Goal: Check status: Check status

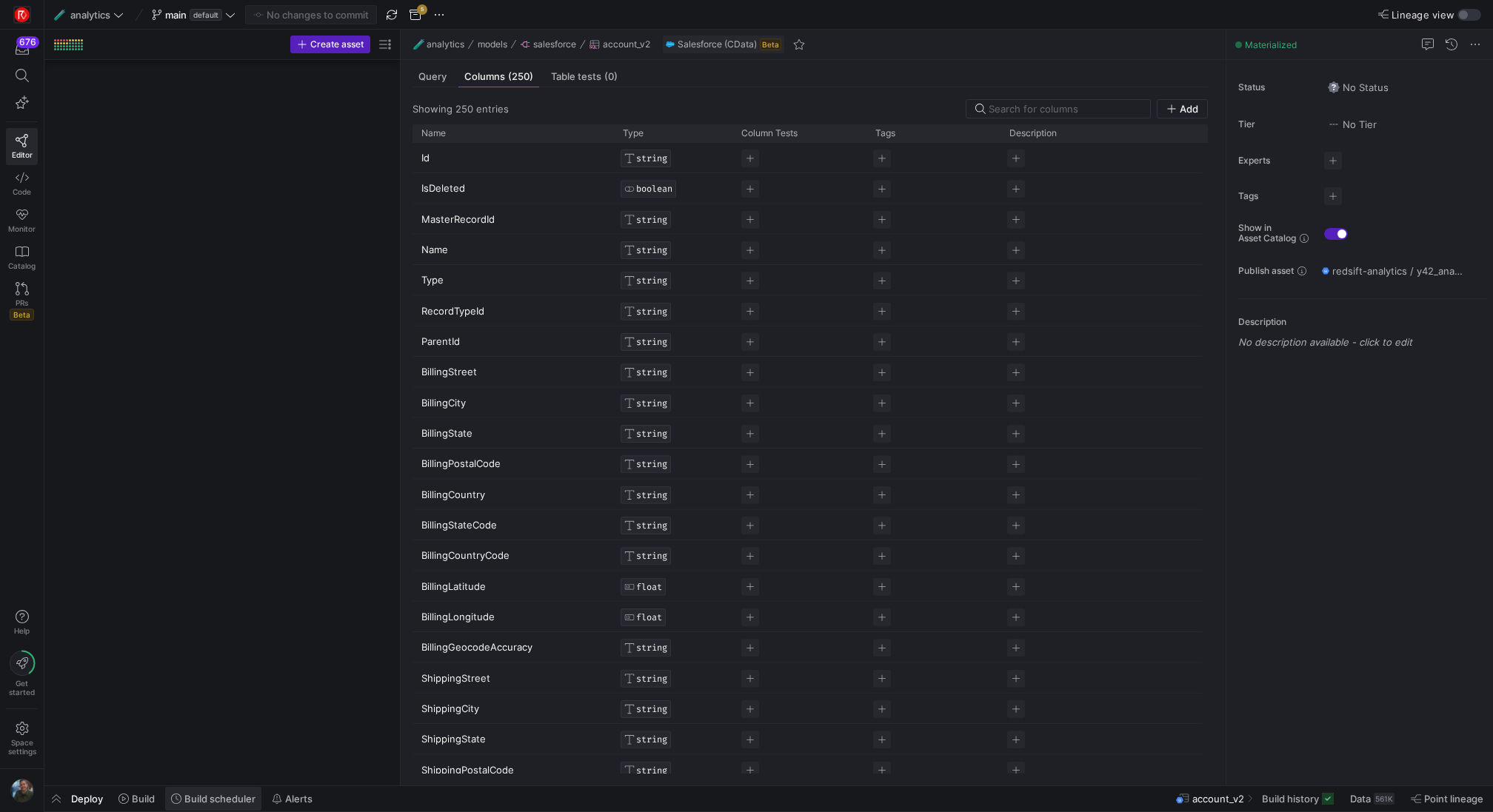
scroll to position [1970, 0]
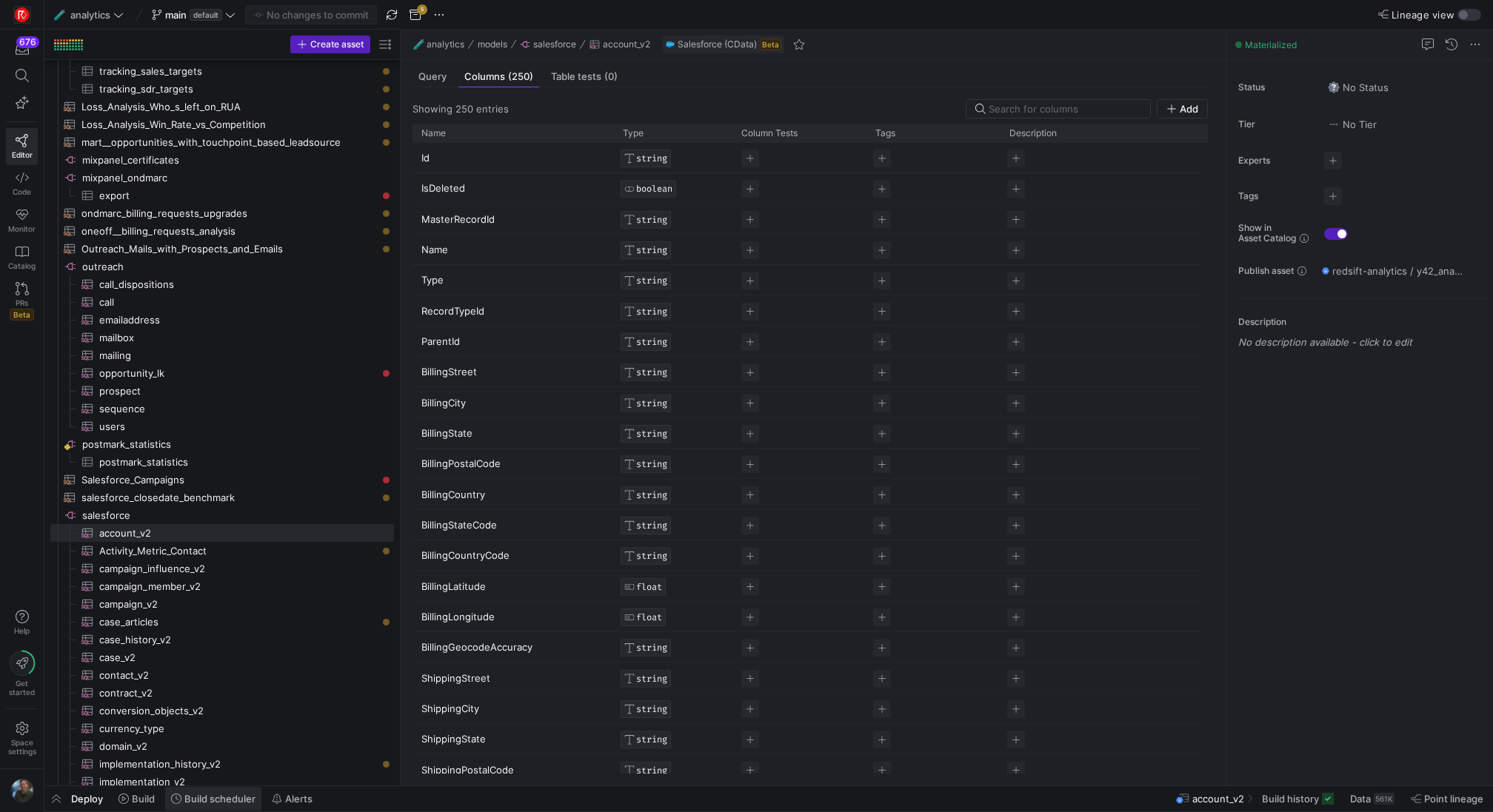
click at [211, 810] on span at bounding box center [213, 799] width 96 height 24
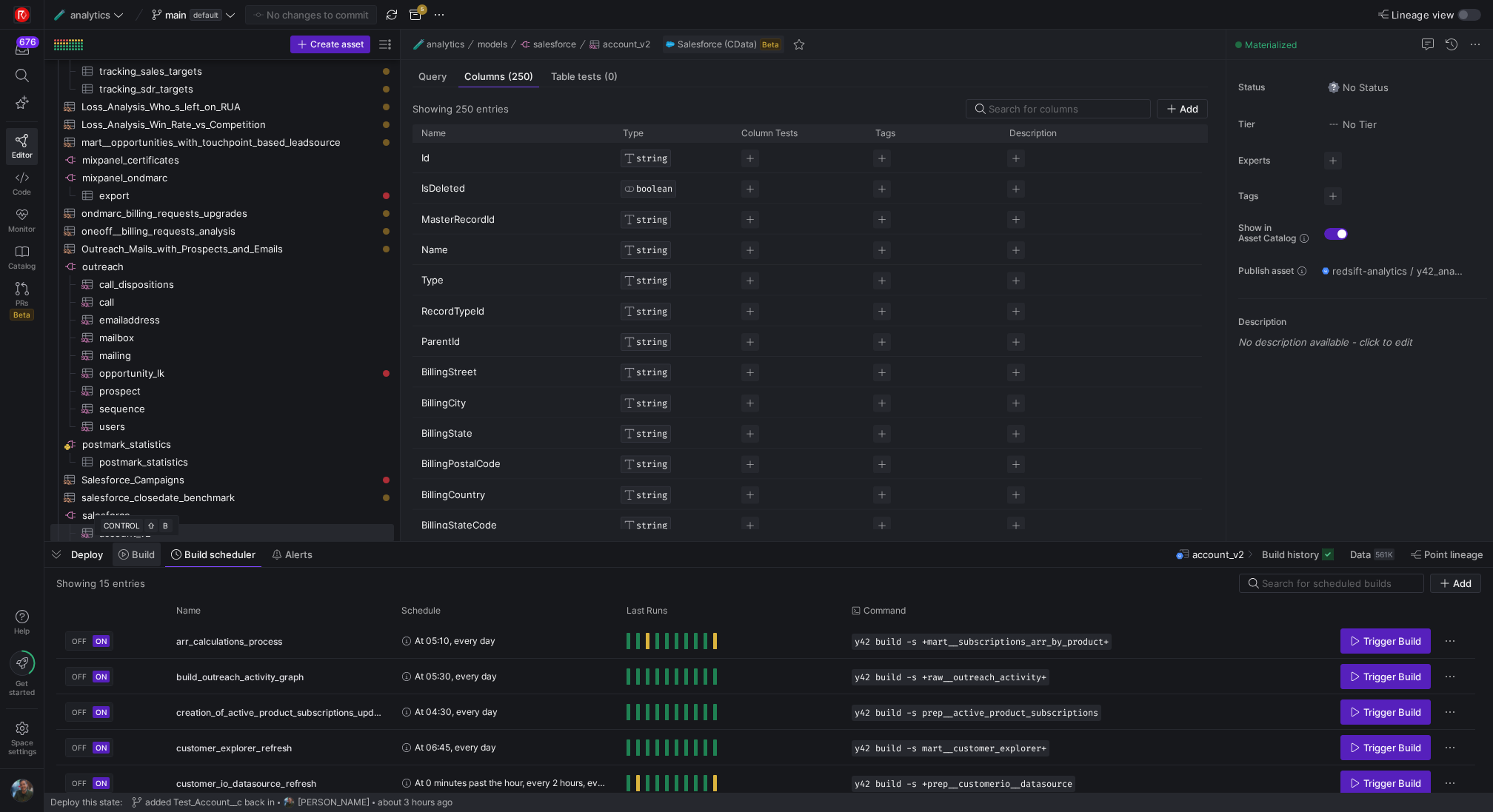
click at [129, 555] on icon at bounding box center [124, 554] width 10 height 10
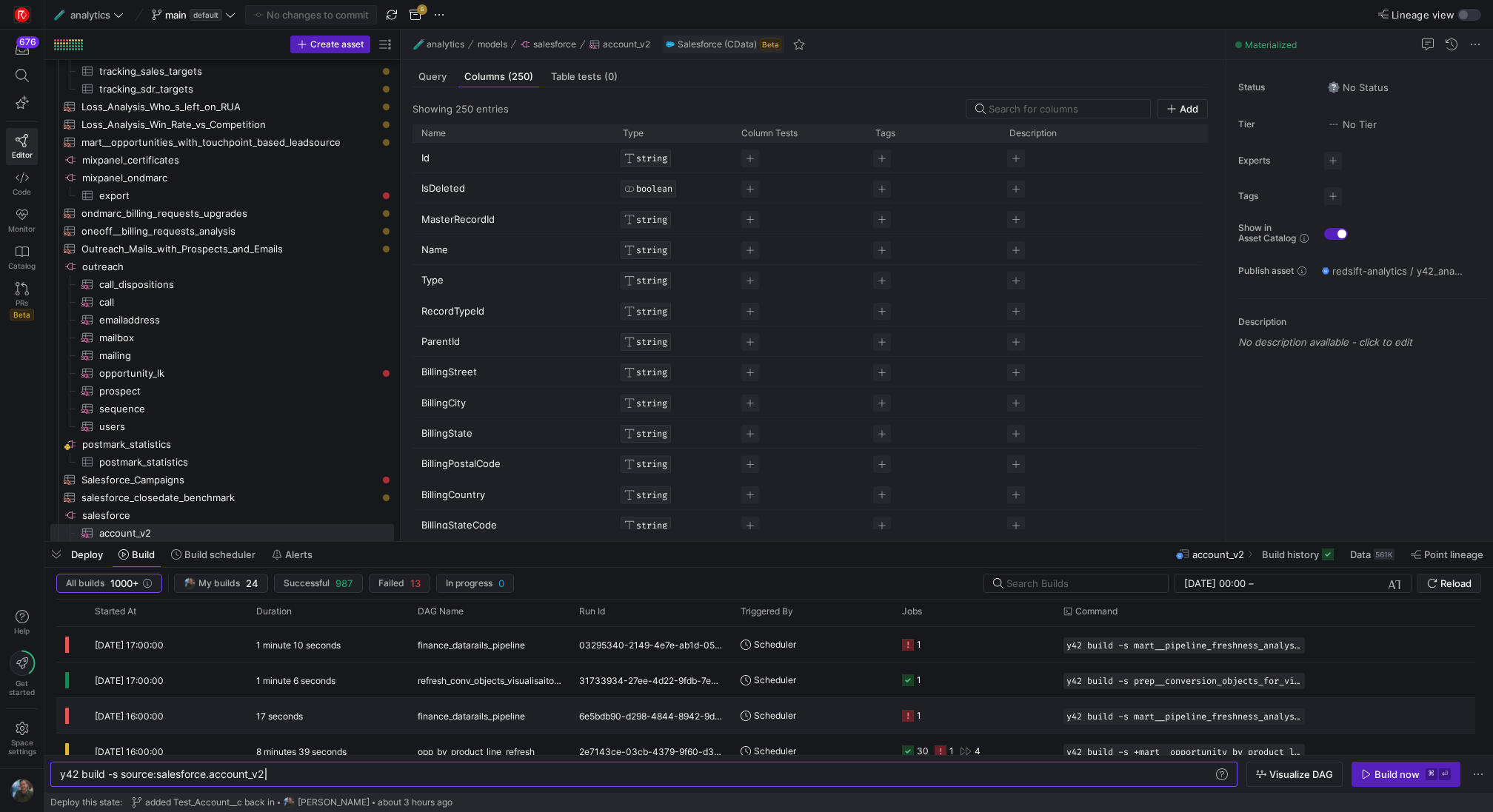
scroll to position [202, 0]
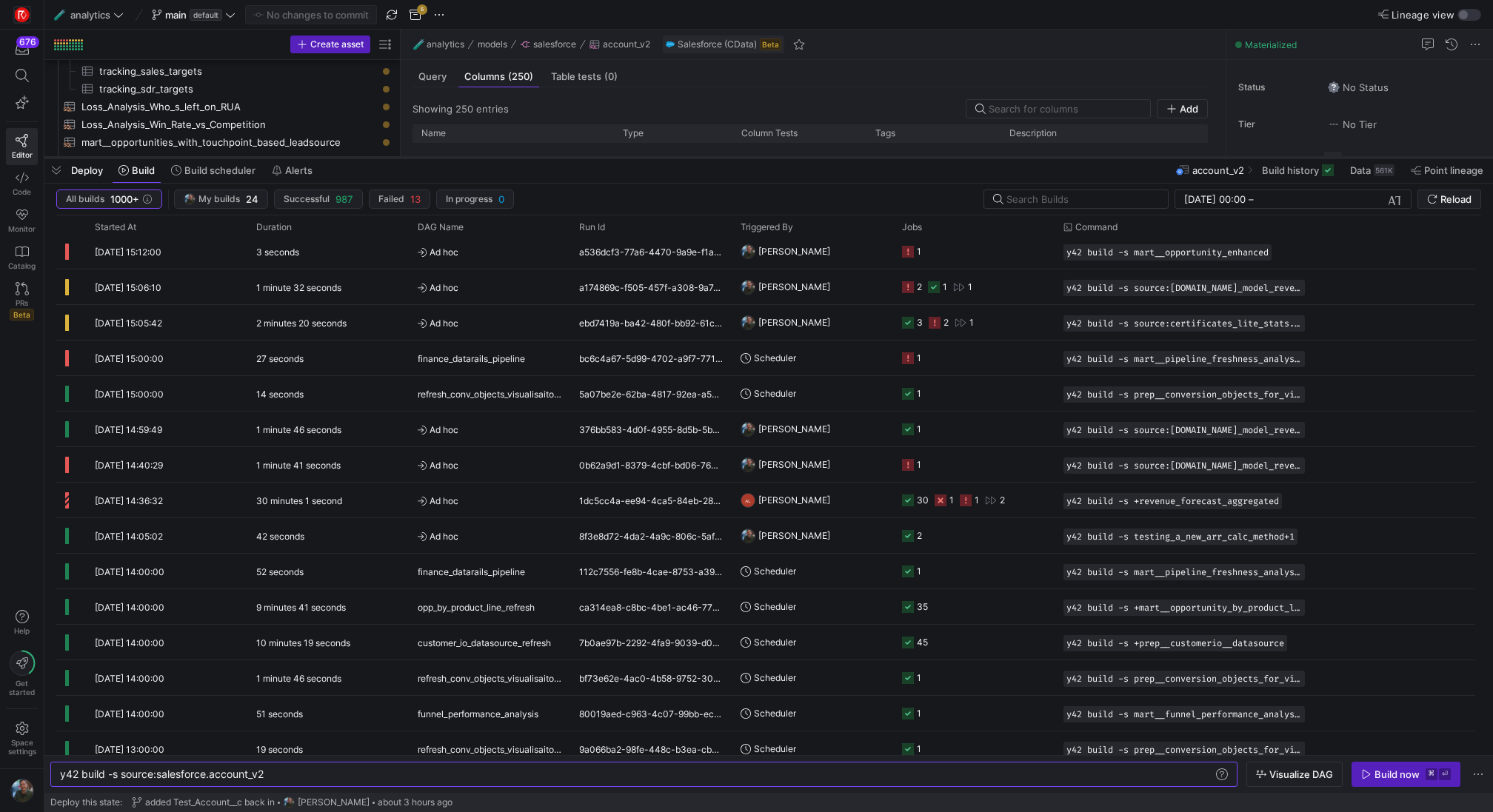
drag, startPoint x: 376, startPoint y: 542, endPoint x: 485, endPoint y: 157, distance: 400.1
click at [485, 157] on div at bounding box center [769, 157] width 1448 height 6
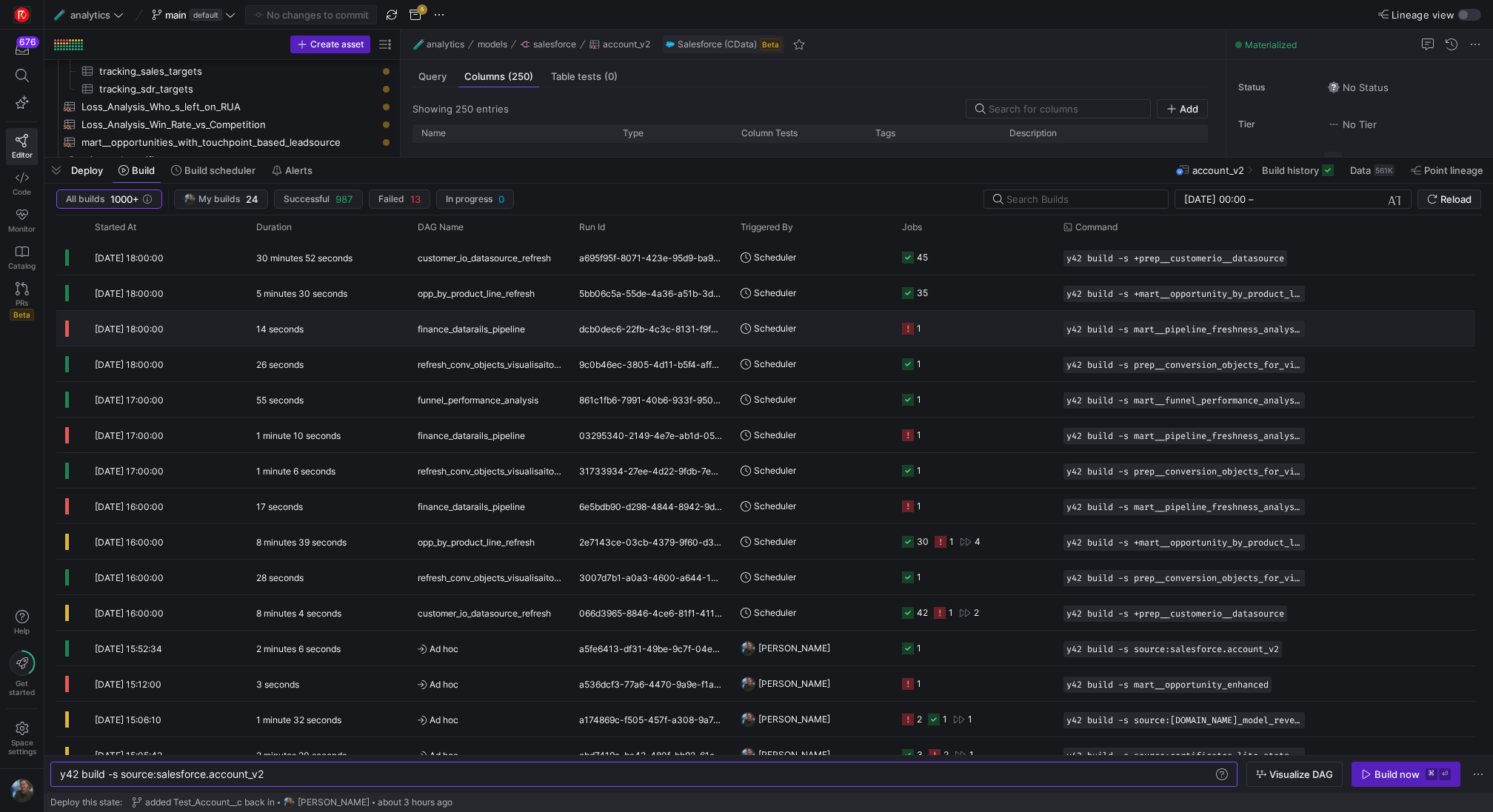
click at [509, 334] on span "finance_datarails_pipeline" at bounding box center [471, 328] width 108 height 35
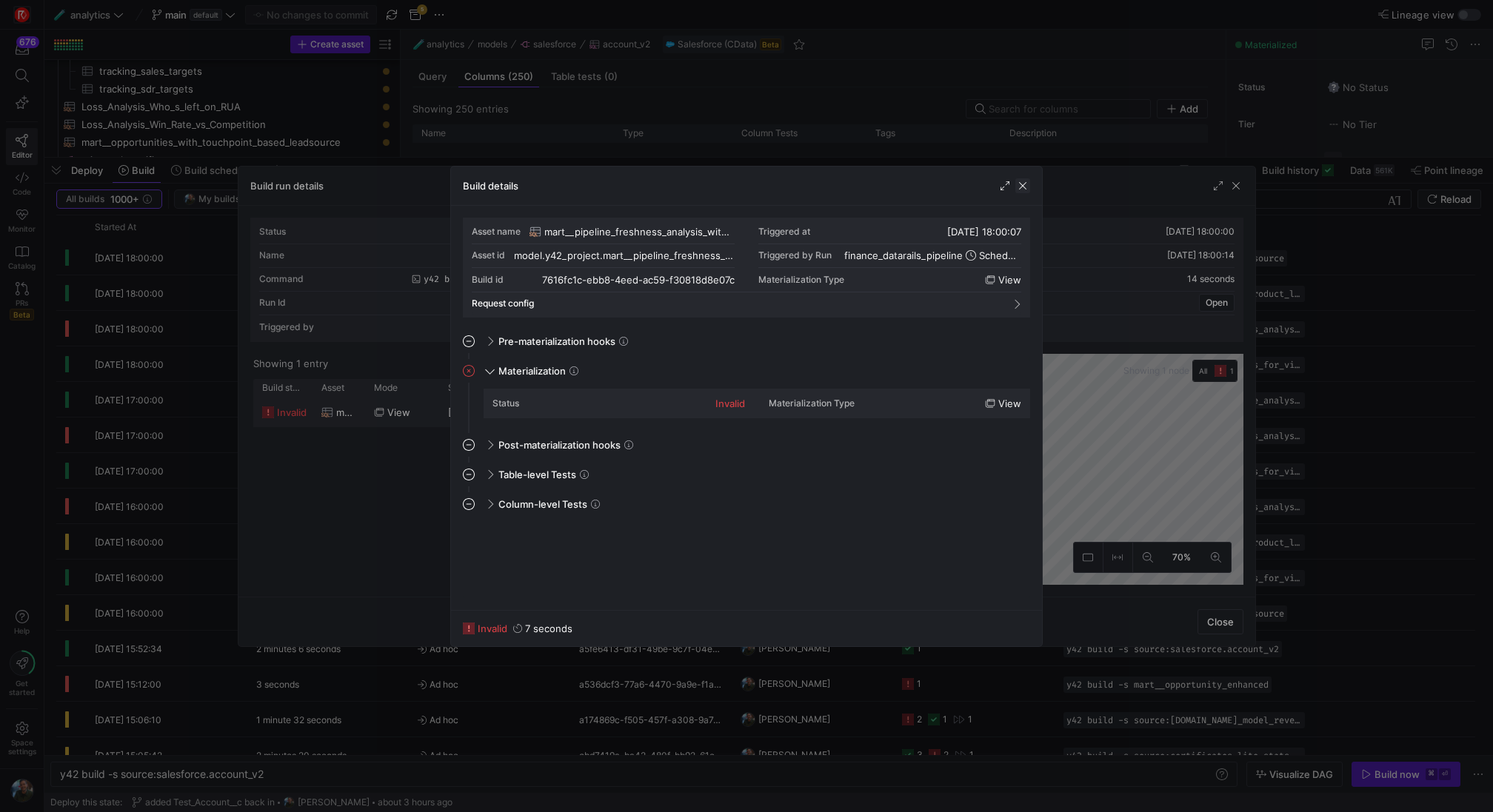
click at [1020, 181] on span "button" at bounding box center [1022, 185] width 15 height 15
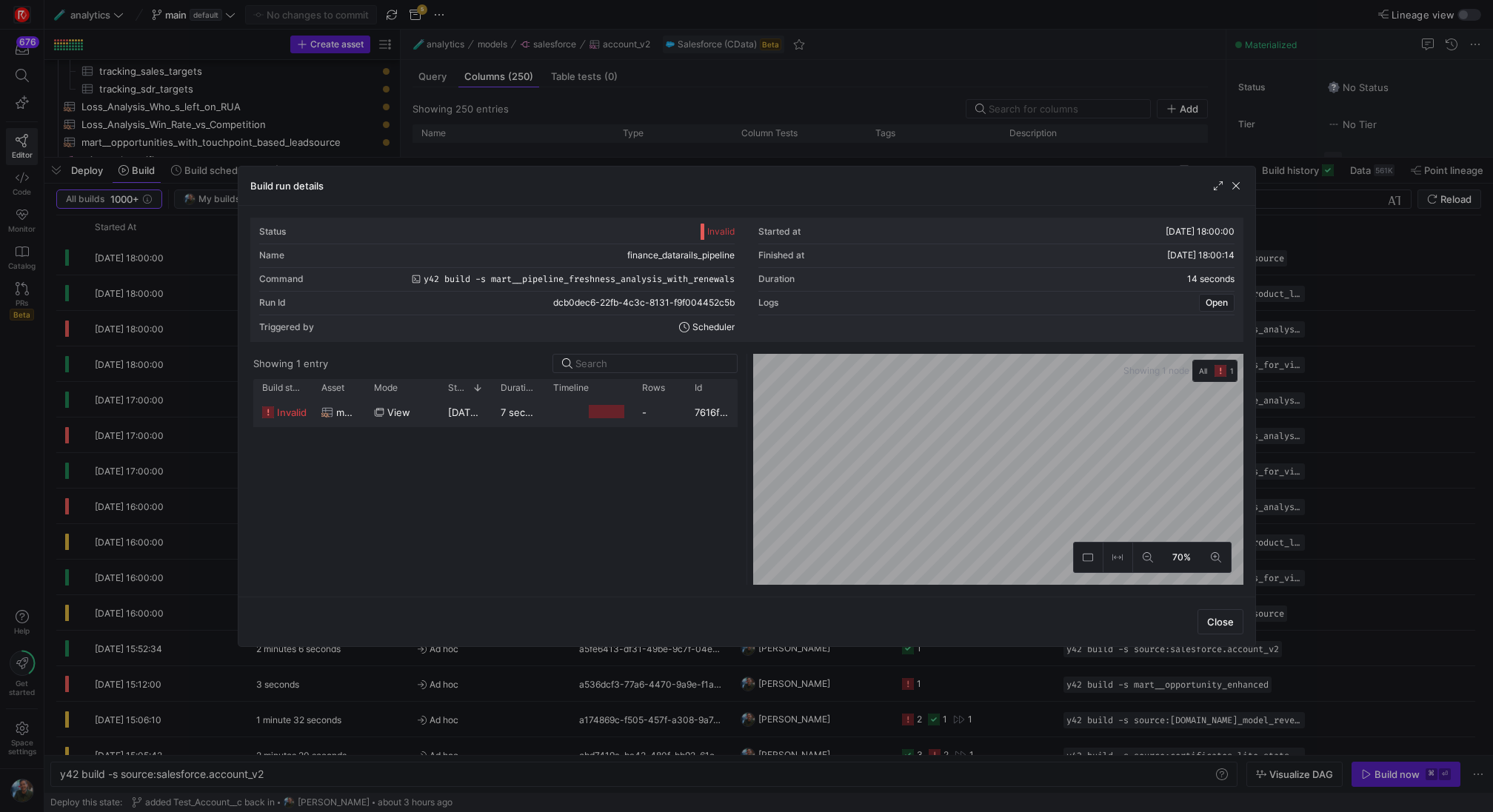
click at [562, 413] on y42-job-duration-timeline-cell-renderer at bounding box center [589, 412] width 71 height 28
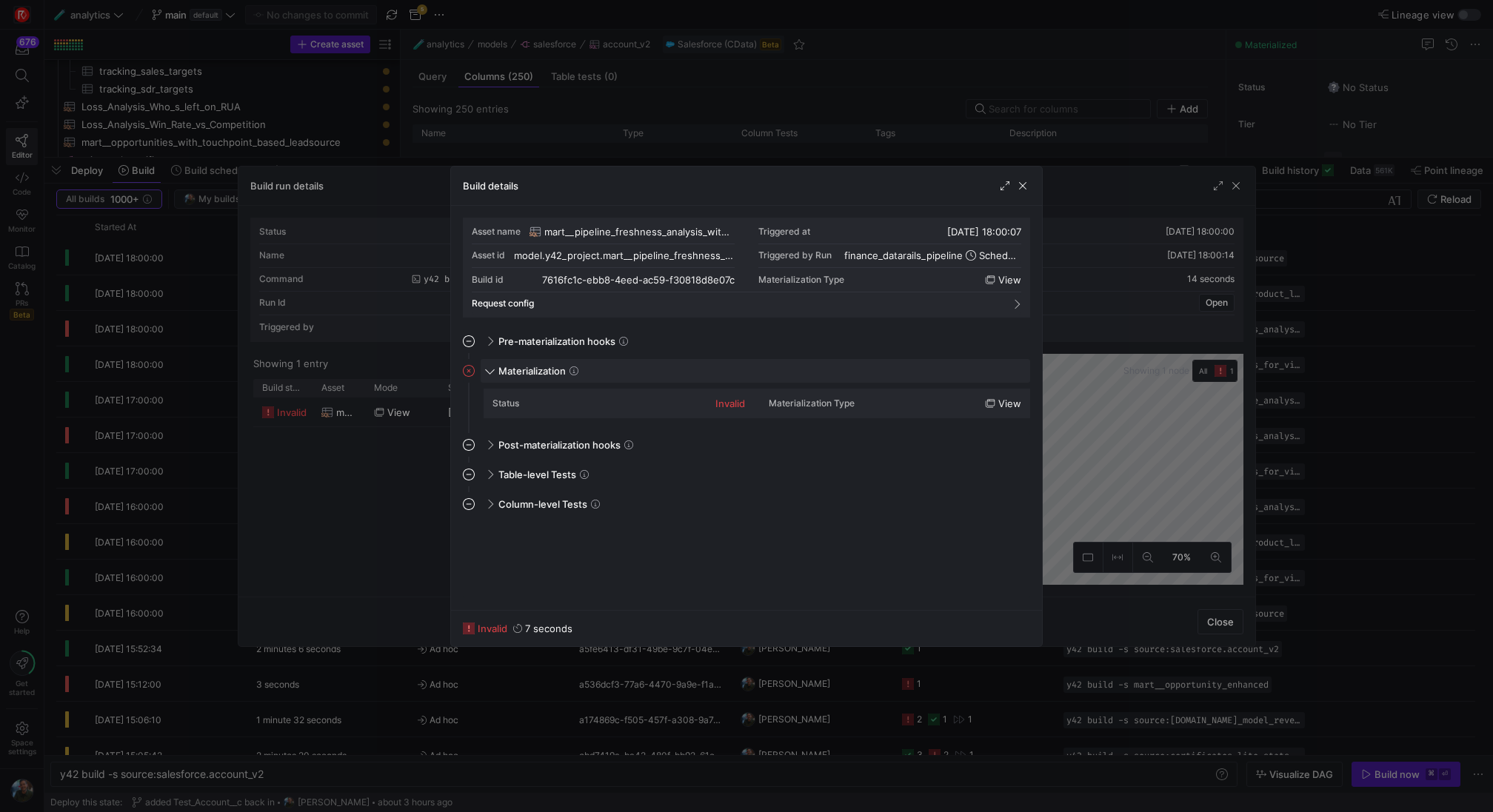
click at [496, 372] on div "Materialization" at bounding box center [755, 371] width 549 height 24
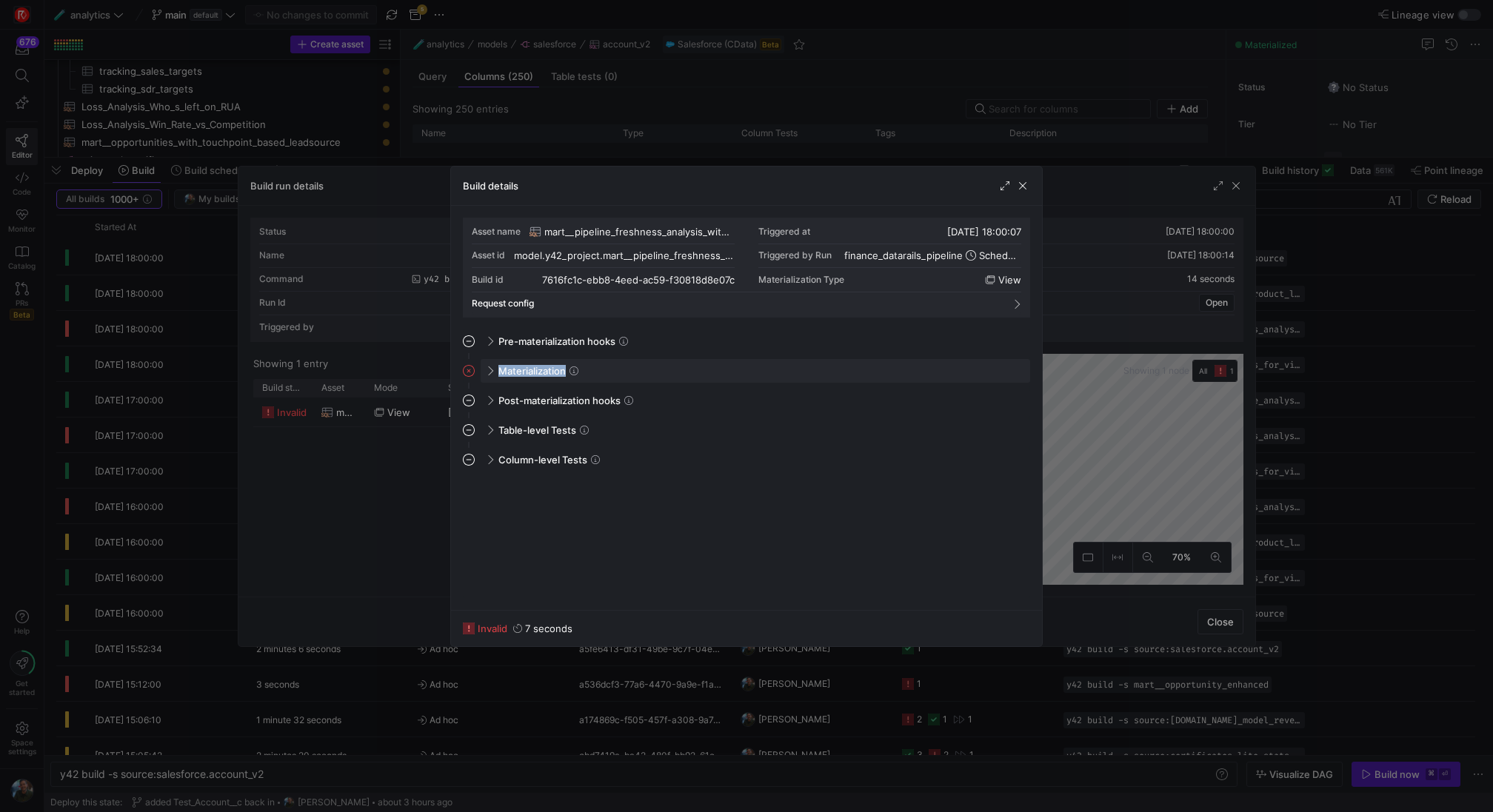
click at [496, 372] on div "Materialization" at bounding box center [755, 371] width 549 height 24
click at [1023, 185] on span "button" at bounding box center [1022, 185] width 15 height 15
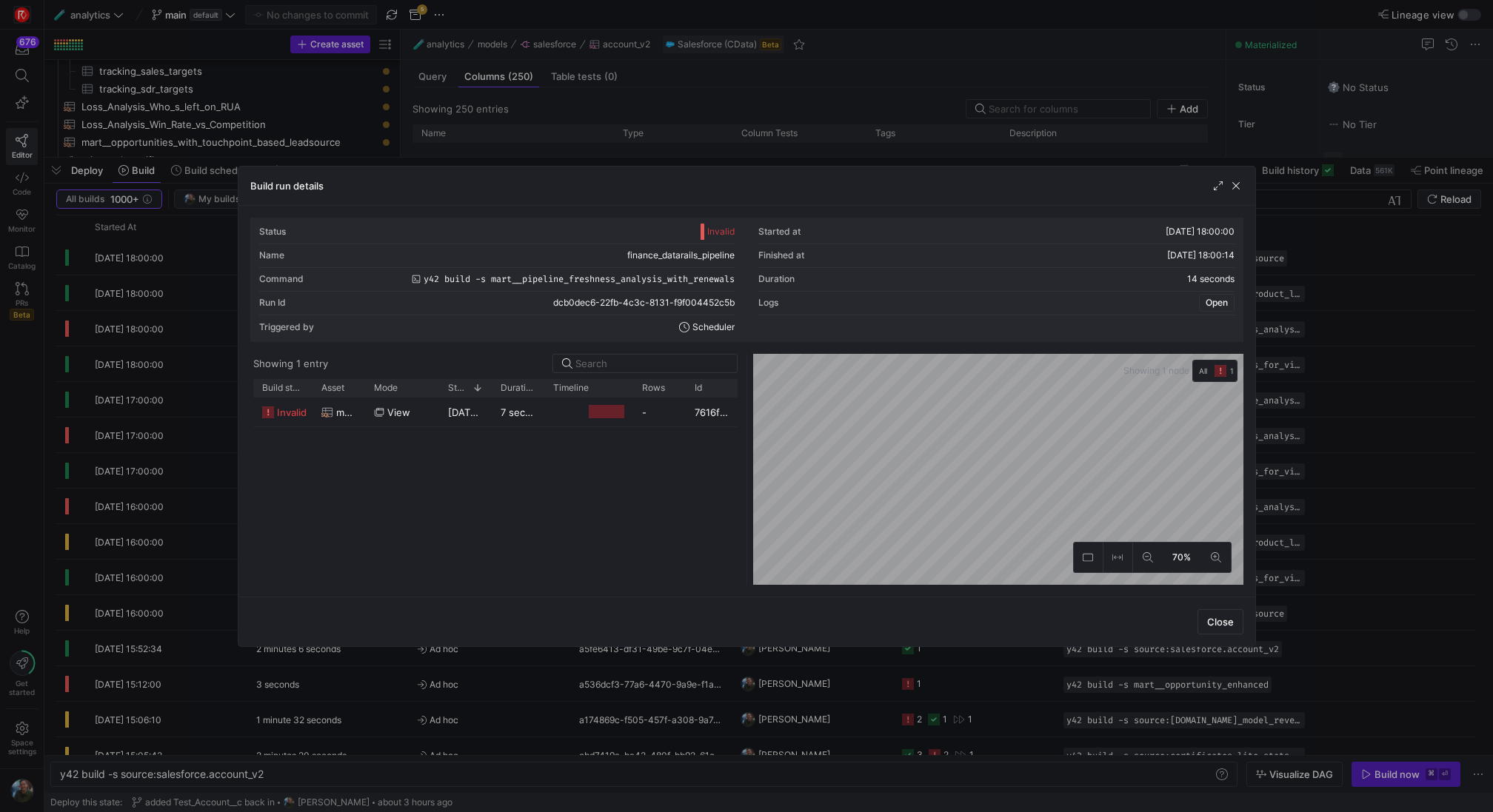
click at [1218, 305] on span "Open" at bounding box center [1217, 303] width 22 height 10
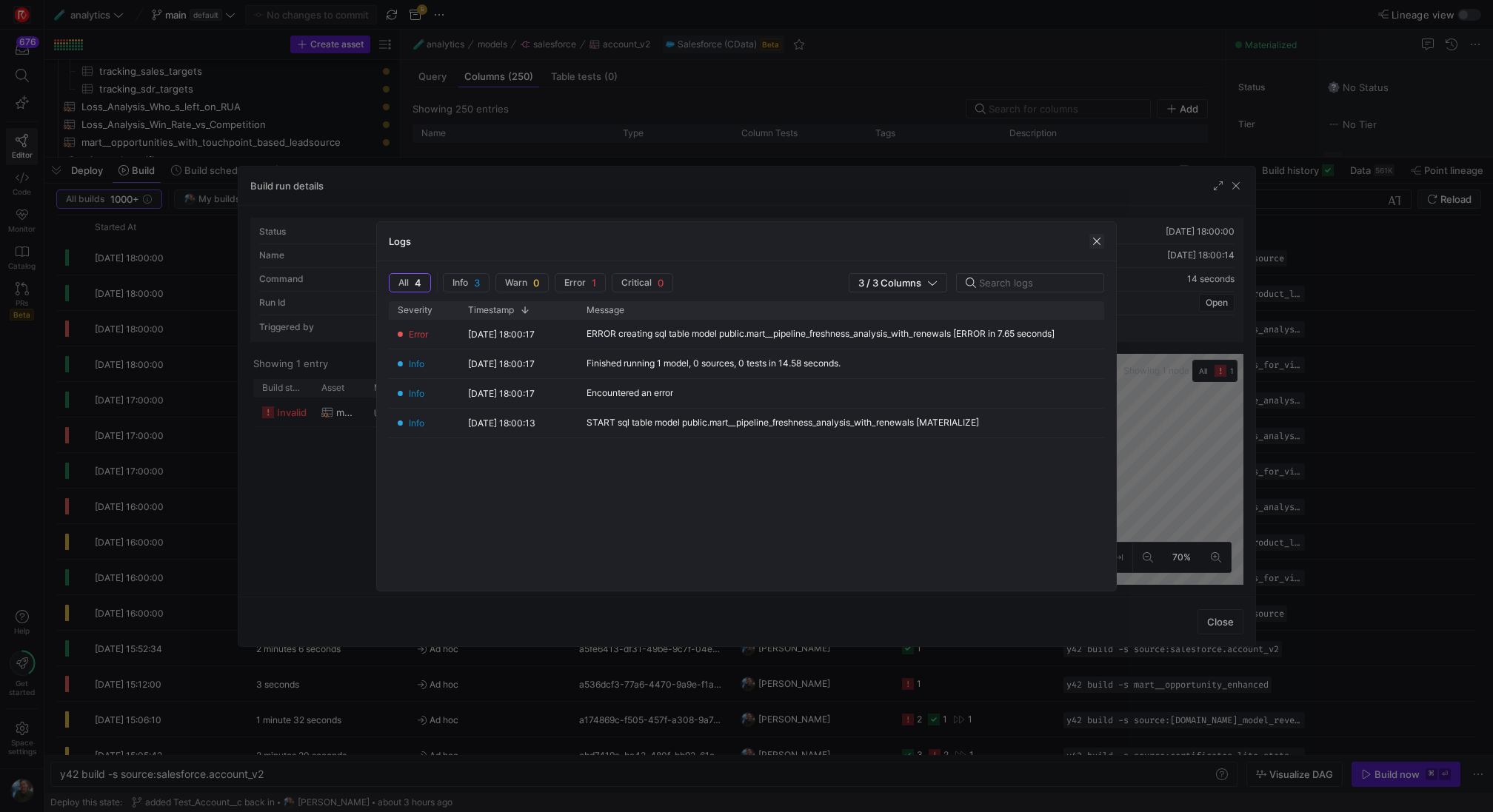
click at [1100, 240] on span "button" at bounding box center [1096, 241] width 15 height 15
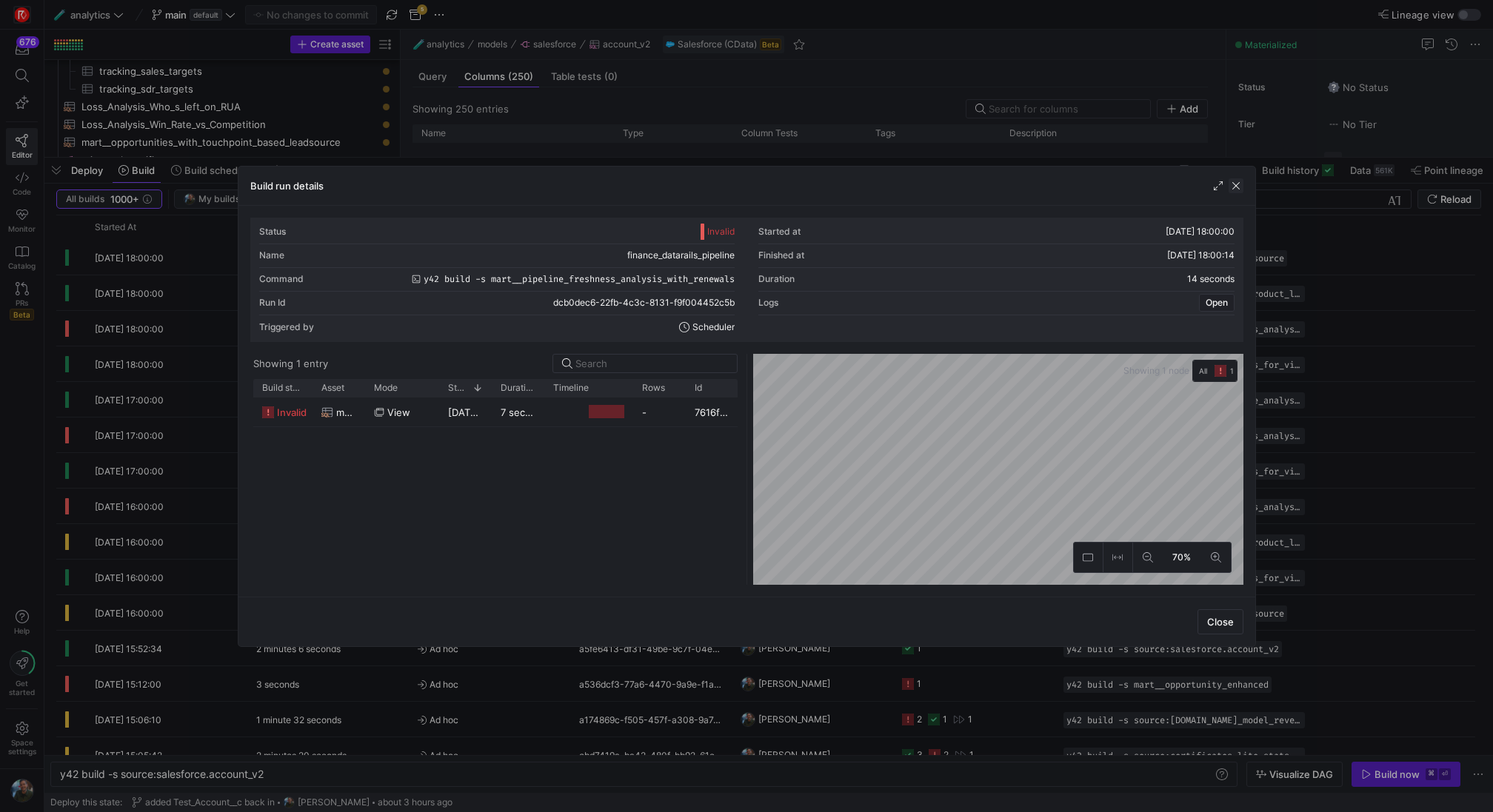
click at [1236, 189] on span "button" at bounding box center [1236, 185] width 15 height 15
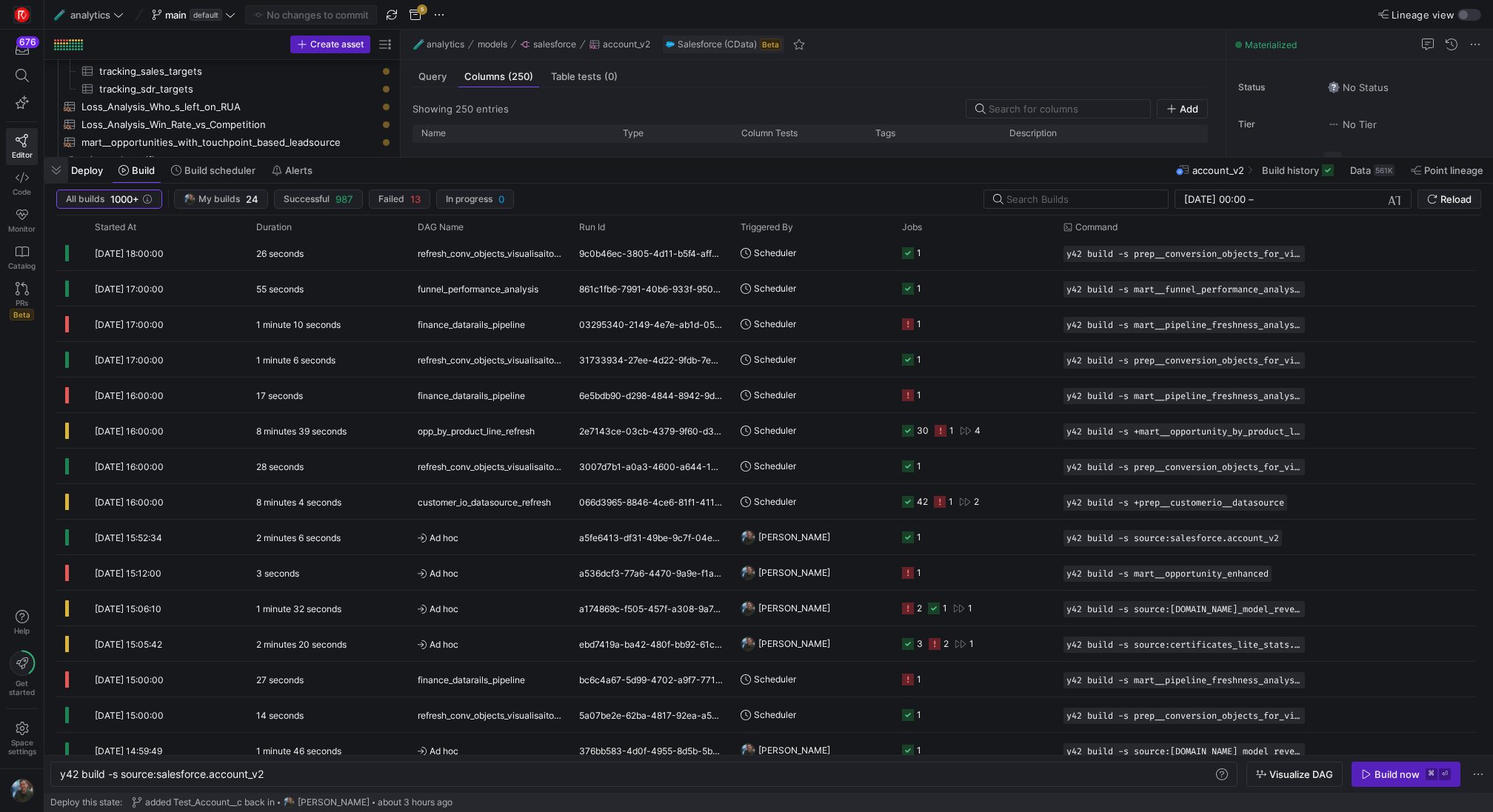
click at [57, 172] on span "button" at bounding box center [56, 169] width 24 height 25
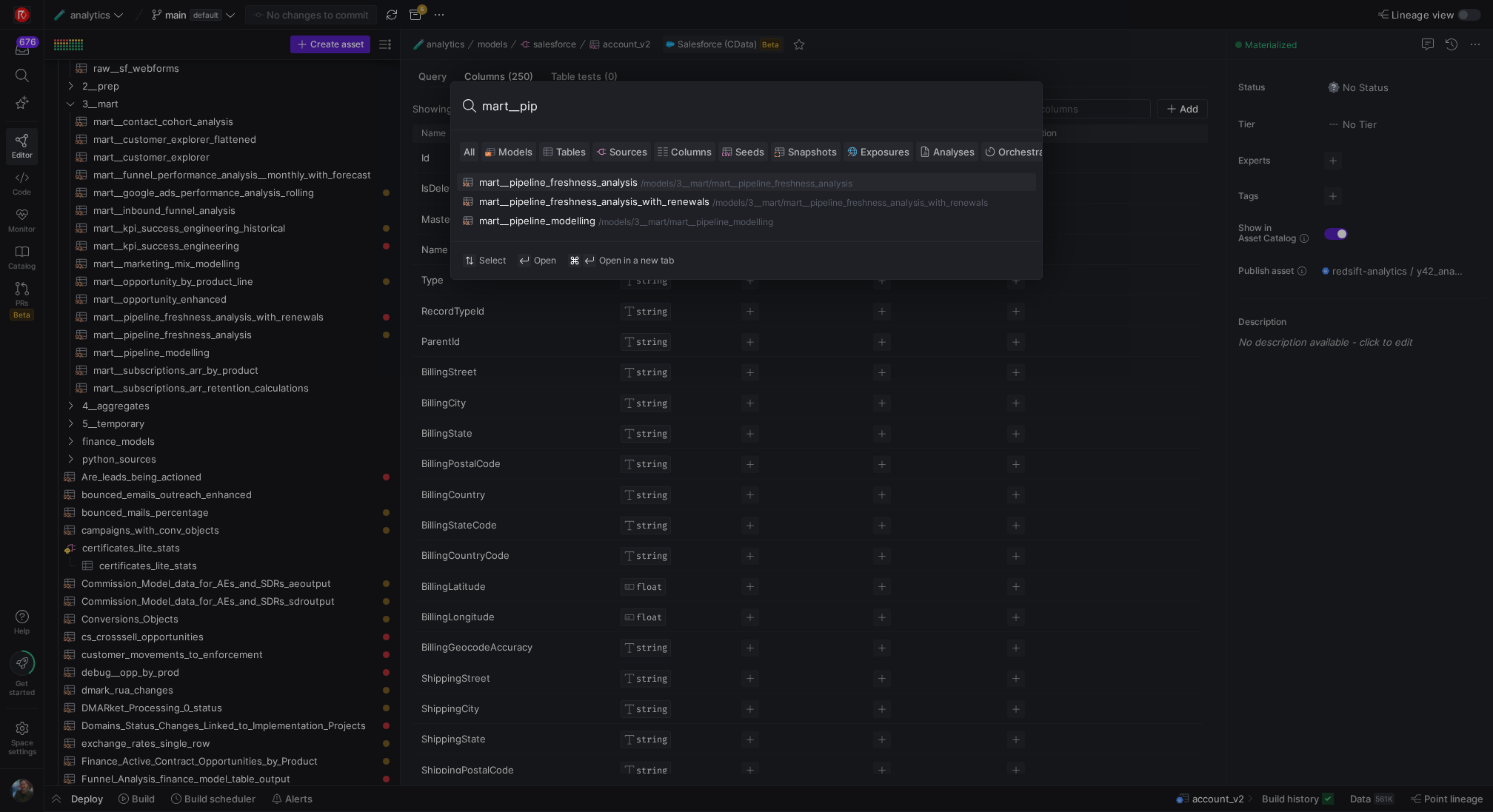
type input "mart__pipe"
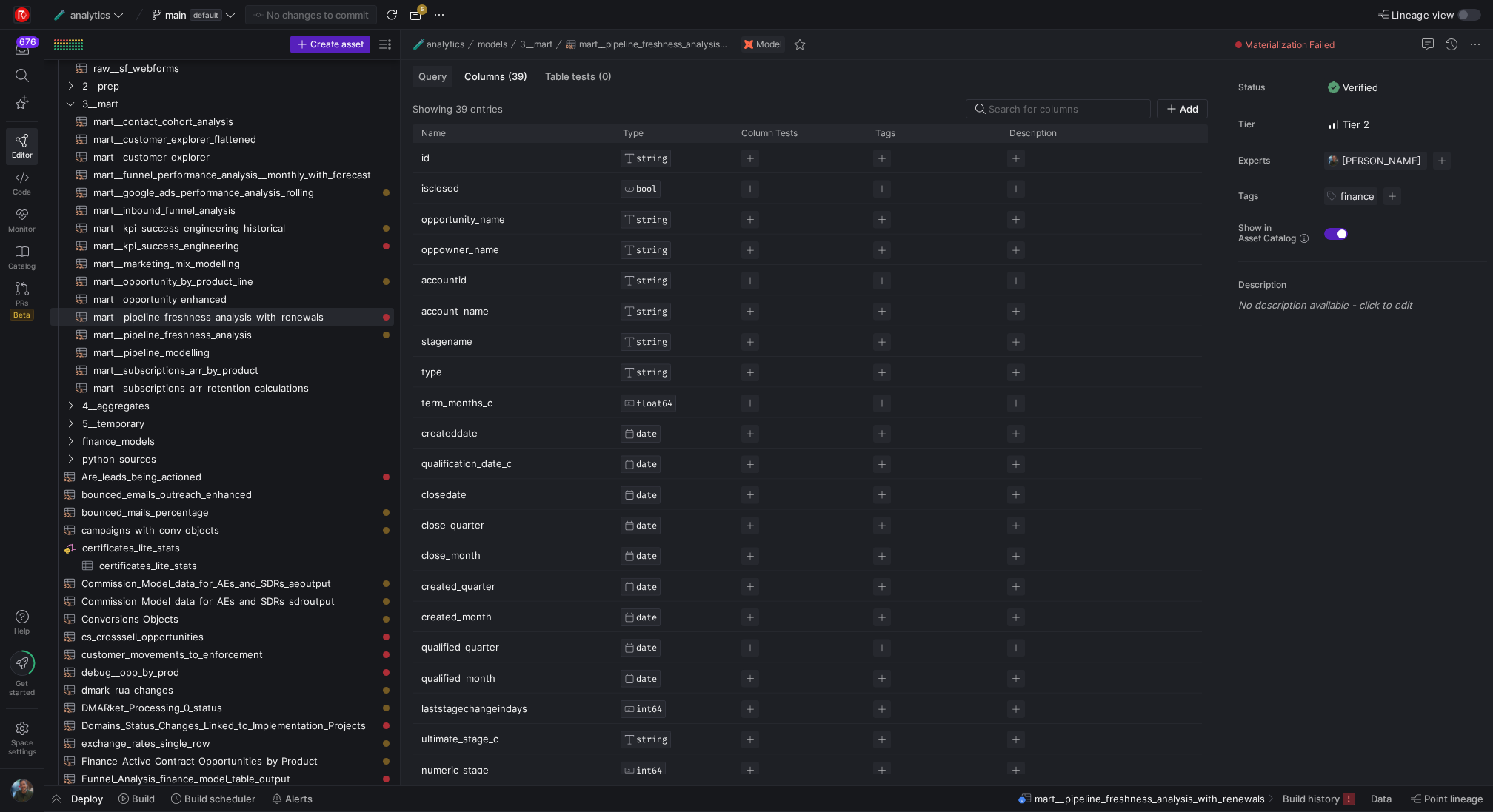
click at [425, 66] on div "Query" at bounding box center [432, 77] width 40 height 22
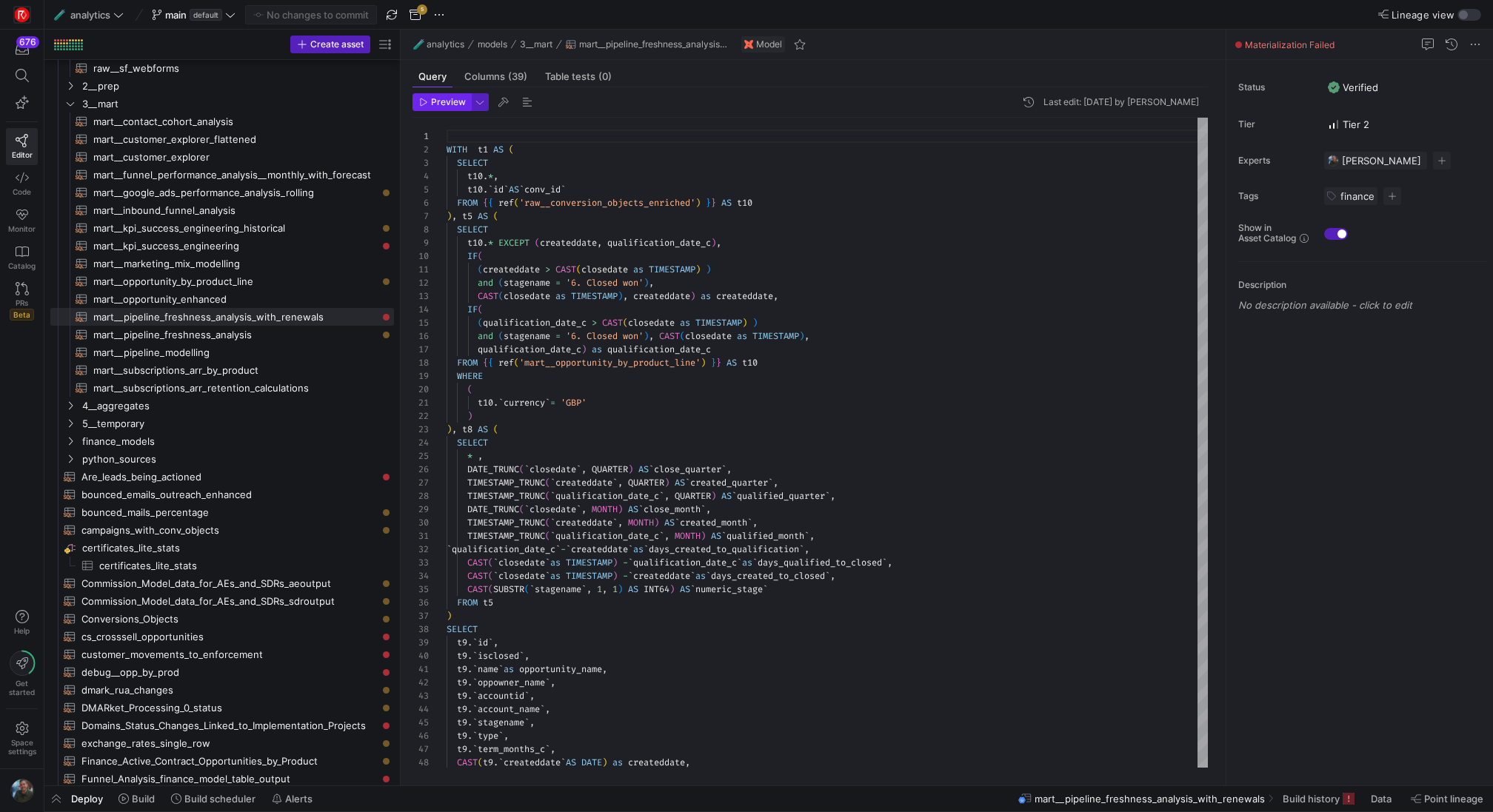
click at [437, 96] on span "button" at bounding box center [442, 102] width 57 height 16
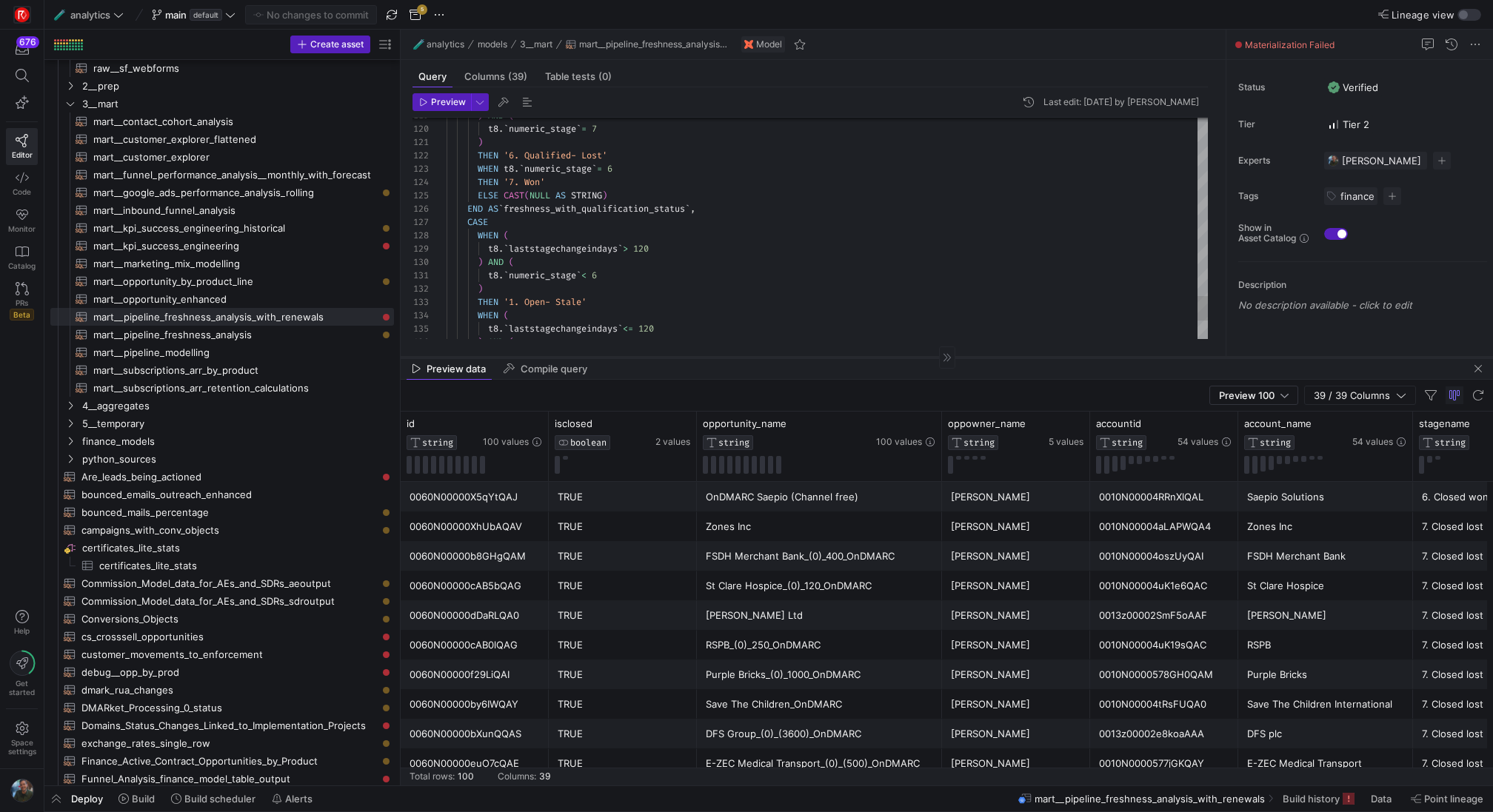
drag, startPoint x: 815, startPoint y: 525, endPoint x: 815, endPoint y: 356, distance: 169.0
click at [815, 357] on div at bounding box center [947, 357] width 1092 height 1
click at [135, 799] on span "Build" at bounding box center [142, 799] width 23 height 12
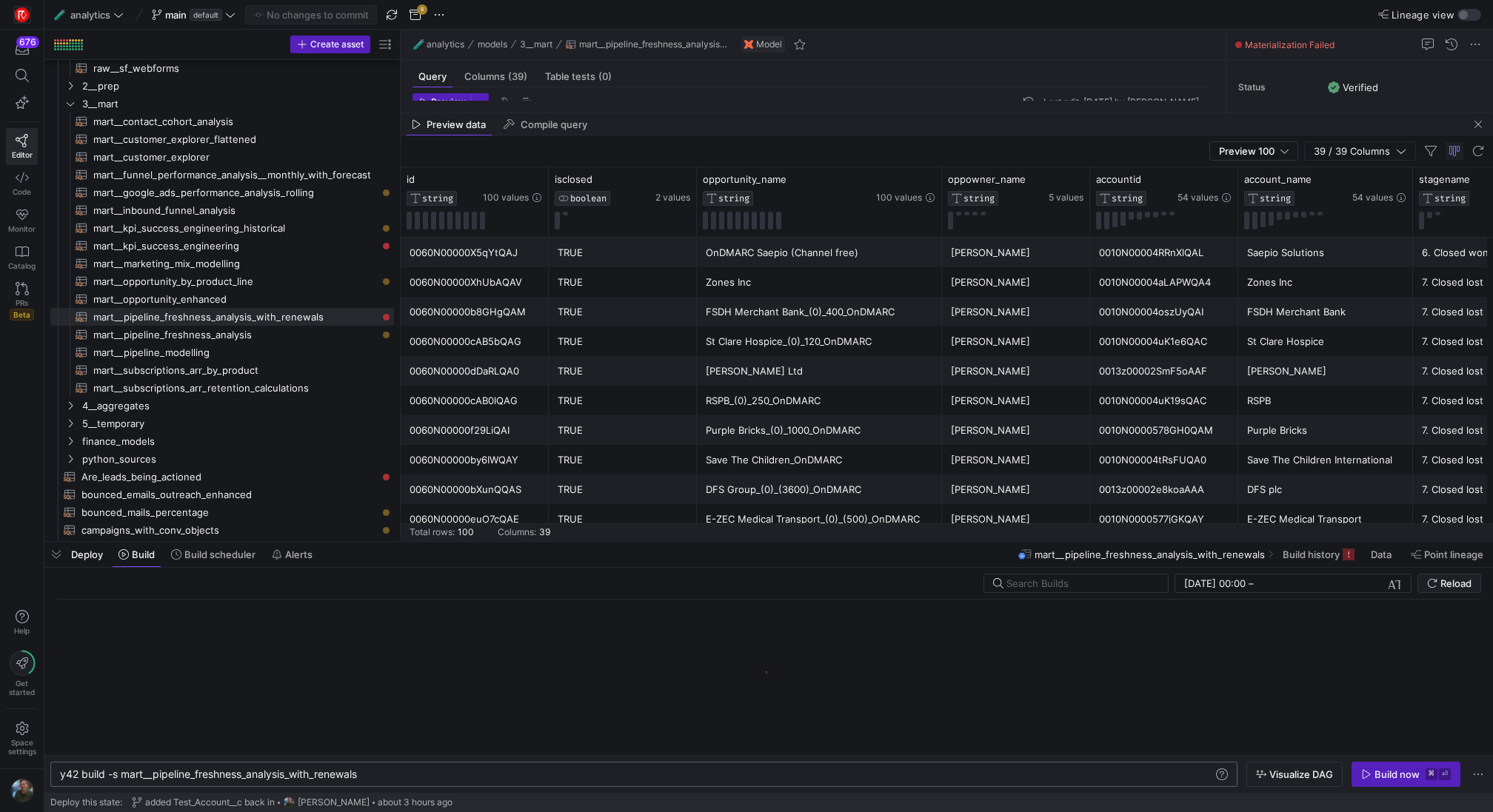
click at [385, 779] on div "y42 build -s mart__pipeline_freshness_analysis_wit h_renewals" at bounding box center [637, 774] width 1155 height 12
